Goal: Check status: Check status

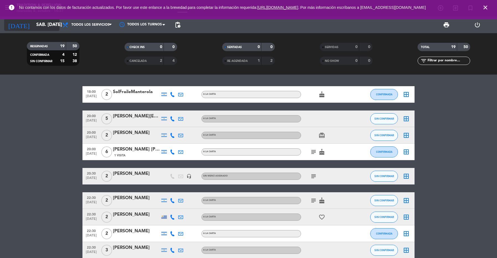
click at [42, 28] on input "sáb. [DATE]" at bounding box center [62, 25] width 59 height 11
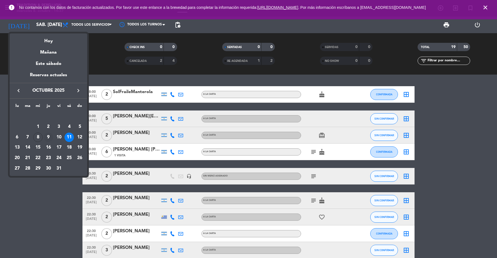
click at [46, 137] on div "9" at bounding box center [48, 137] width 9 height 9
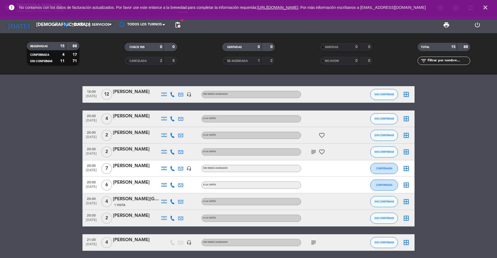
click at [148, 63] on div "CANCELADA" at bounding box center [138, 61] width 25 height 6
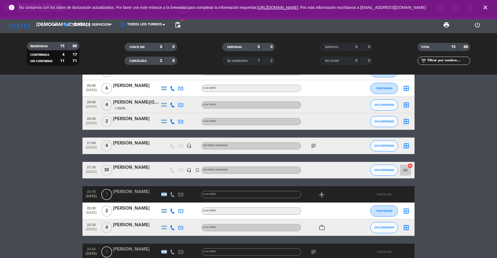
scroll to position [95, 0]
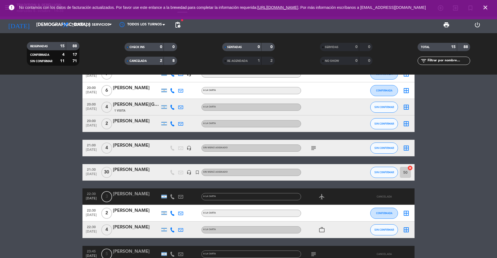
click at [151, 59] on div "2" at bounding box center [156, 61] width 11 height 6
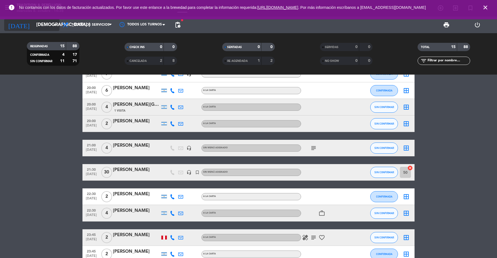
click at [43, 26] on input "[DEMOGRAPHIC_DATA] [DATE]" at bounding box center [62, 25] width 59 height 11
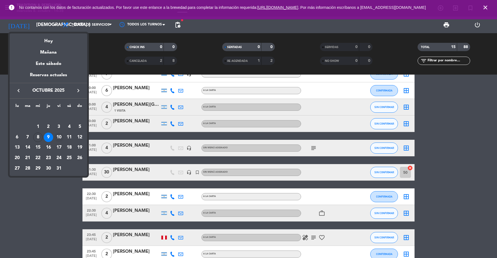
click at [61, 135] on div "10" at bounding box center [58, 137] width 9 height 9
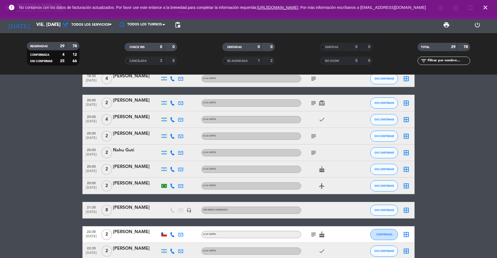
scroll to position [0, 0]
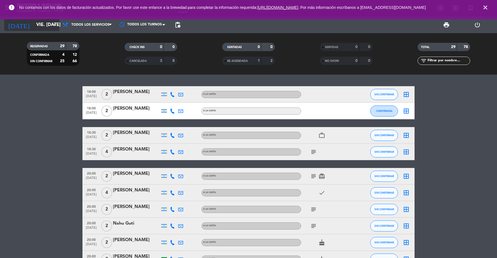
click at [46, 28] on input "vie. [DATE]" at bounding box center [62, 25] width 59 height 11
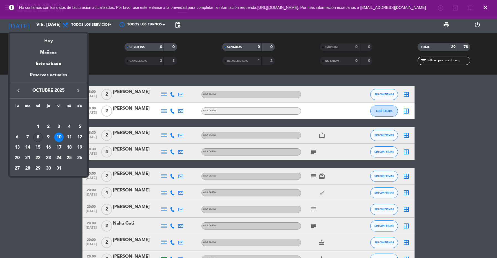
click at [37, 140] on div "8" at bounding box center [37, 137] width 9 height 9
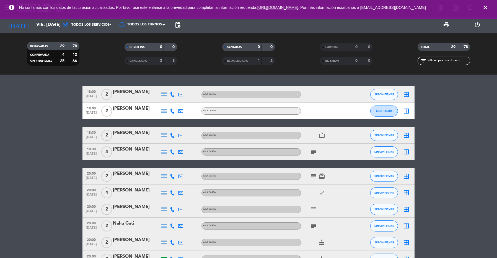
type input "mié. [DATE]"
